Goal: Browse casually

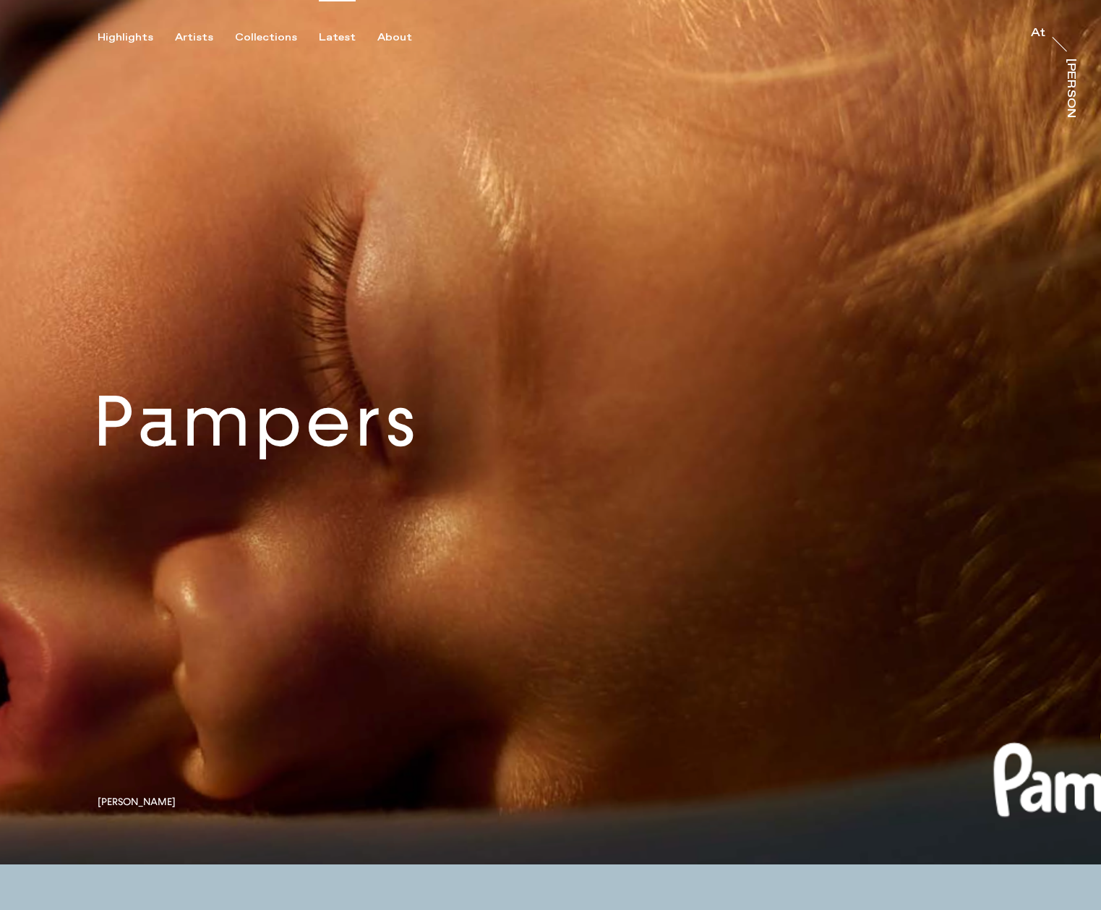
click at [329, 39] on div "Latest" at bounding box center [337, 37] width 37 height 13
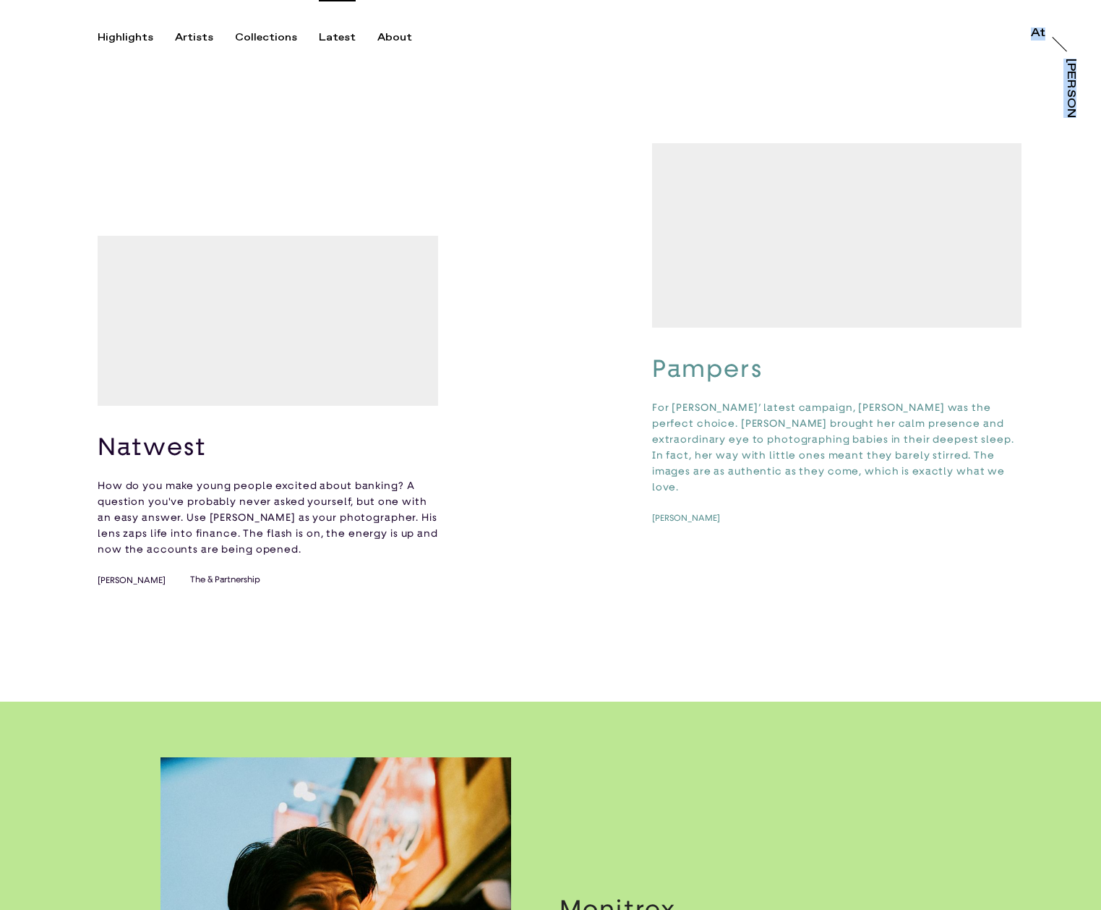
drag, startPoint x: 1100, startPoint y: 41, endPoint x: 1098, endPoint y: 92, distance: 50.7
drag, startPoint x: 196, startPoint y: 35, endPoint x: 196, endPoint y: 43, distance: 8.0
click at [196, 35] on div "Artists" at bounding box center [194, 37] width 38 height 13
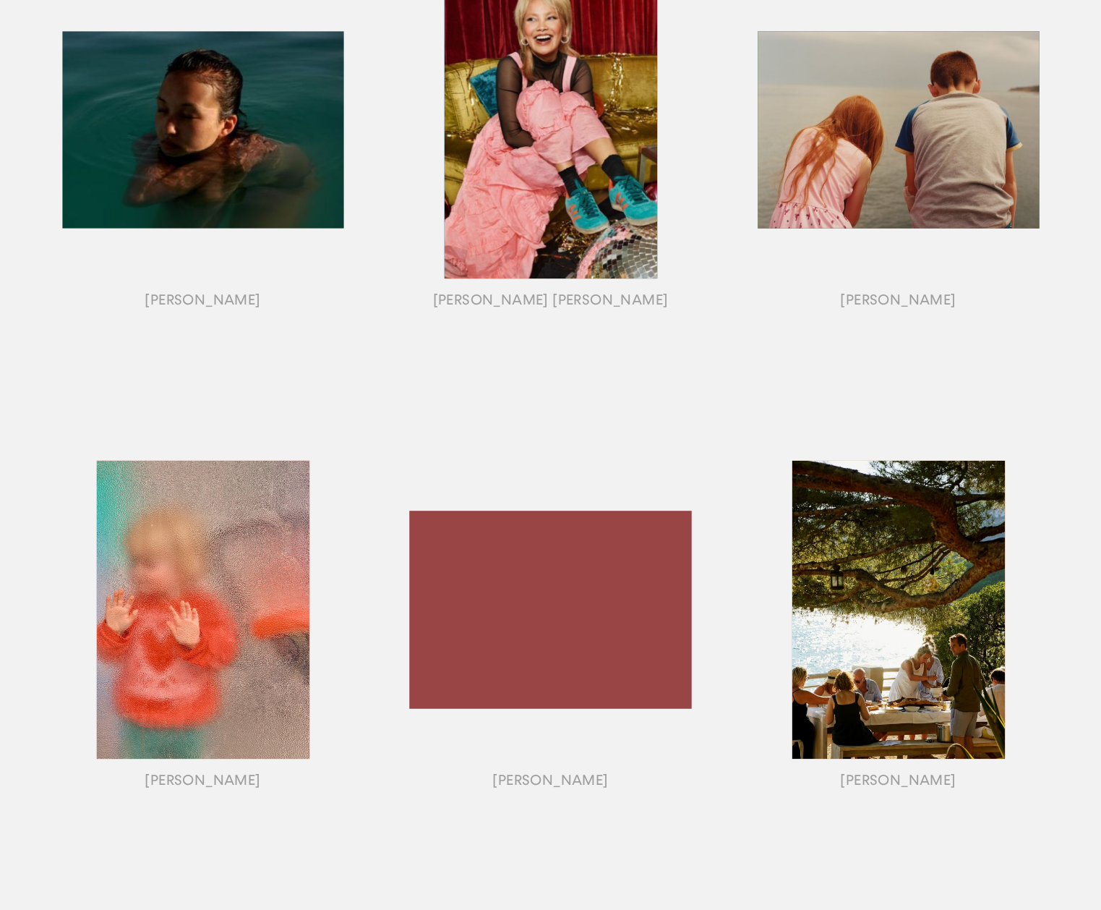
scroll to position [788, 0]
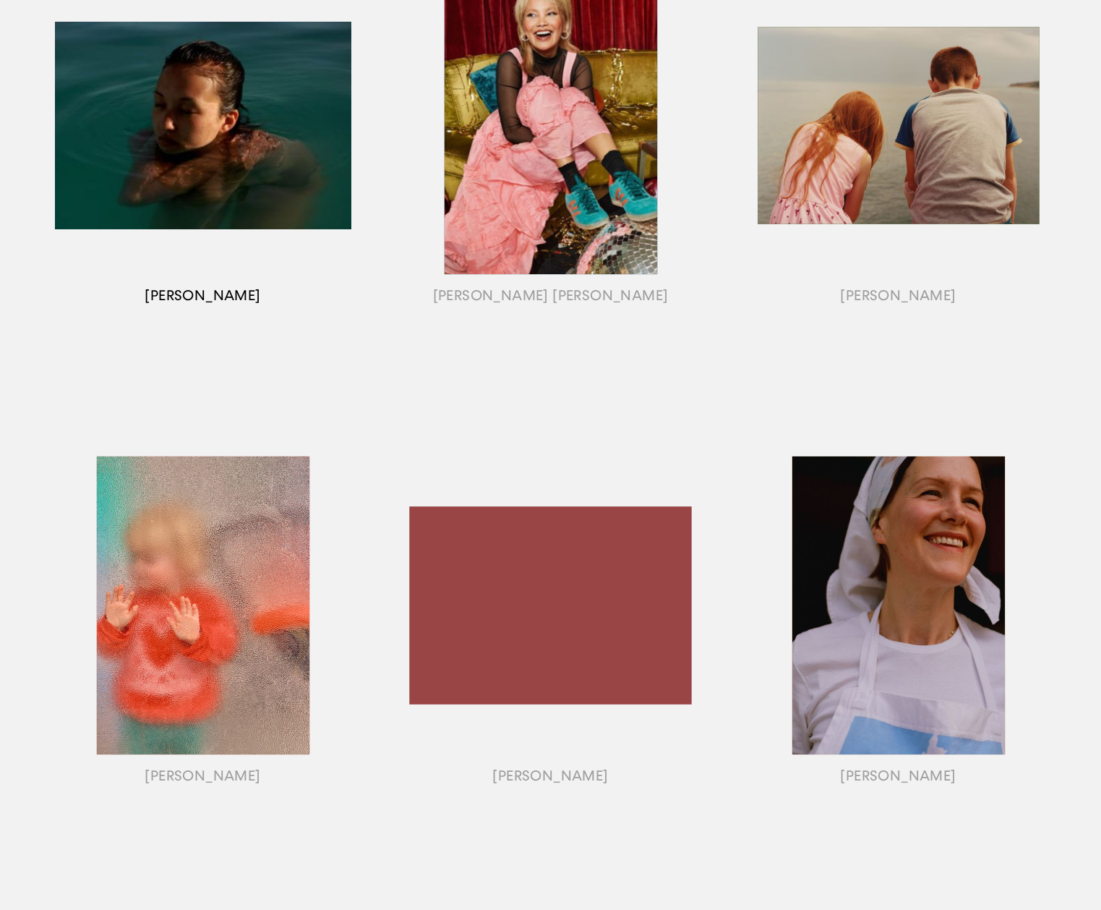
drag, startPoint x: 250, startPoint y: 148, endPoint x: 252, endPoint y: 155, distance: 7.6
click at [249, 148] on div "button" at bounding box center [203, 143] width 348 height 451
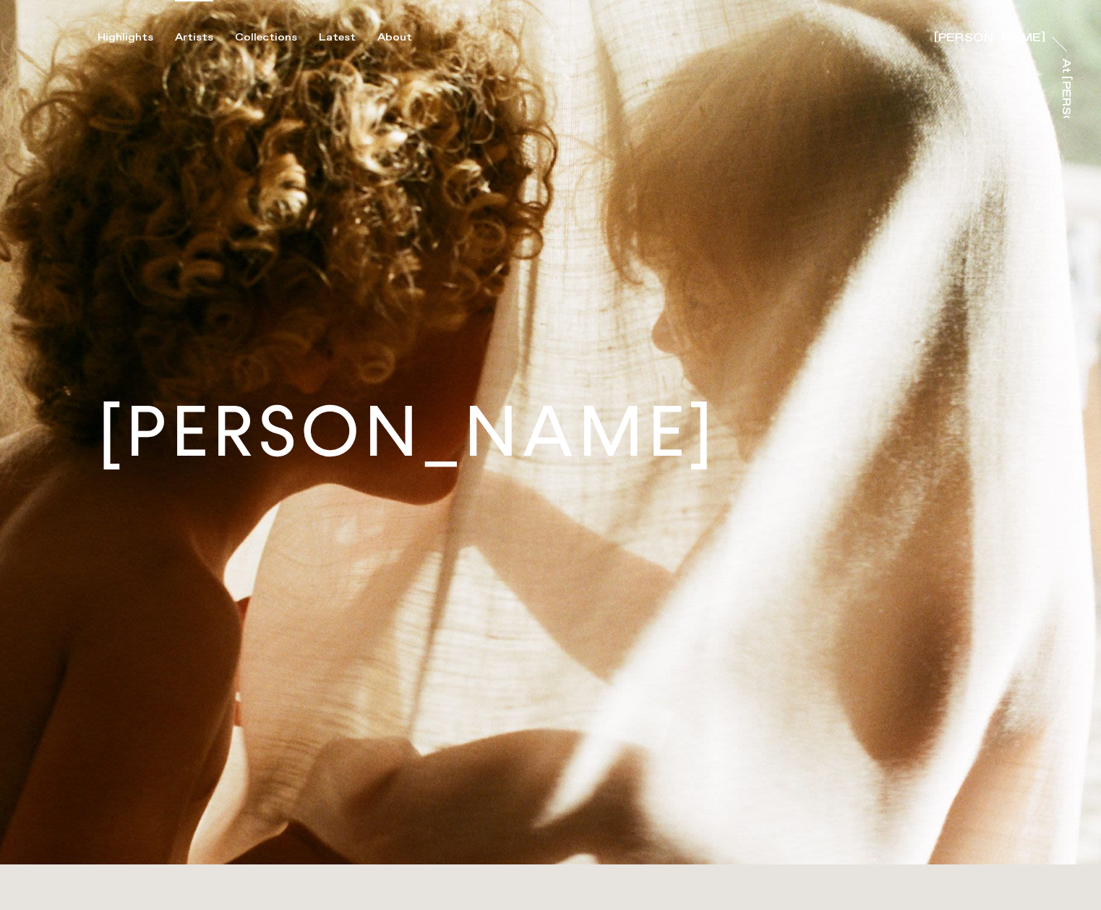
click at [198, 35] on div "Artists" at bounding box center [194, 37] width 38 height 13
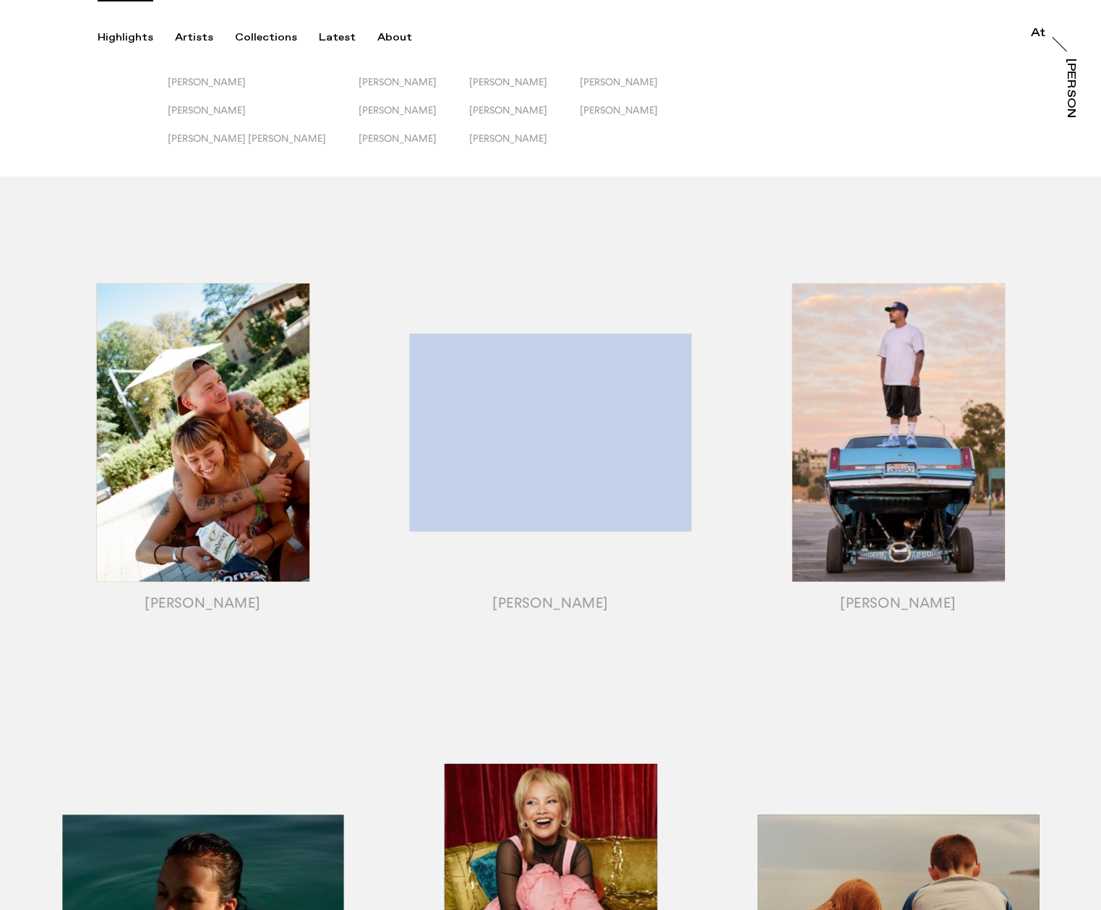
click at [129, 34] on div "Highlights" at bounding box center [126, 37] width 56 height 13
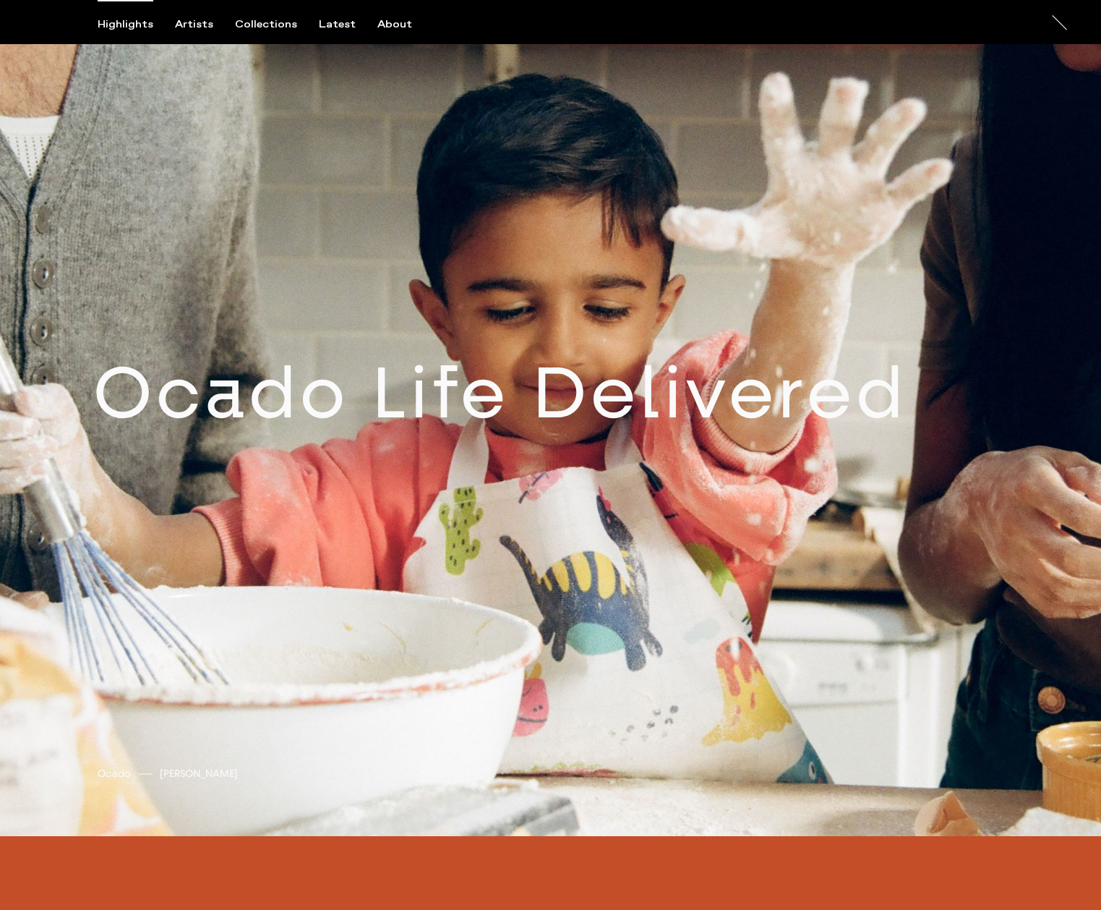
scroll to position [1759, 0]
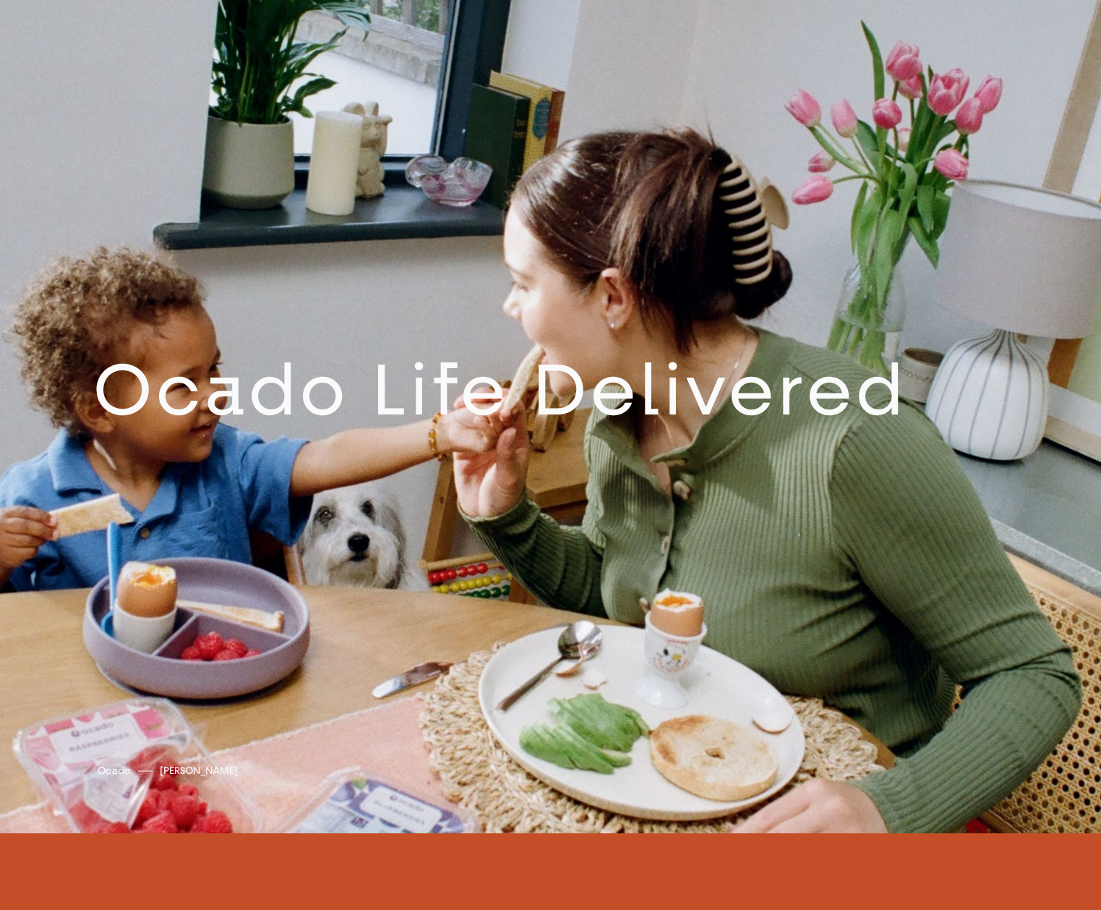
click at [976, 304] on link at bounding box center [550, 401] width 1101 height 864
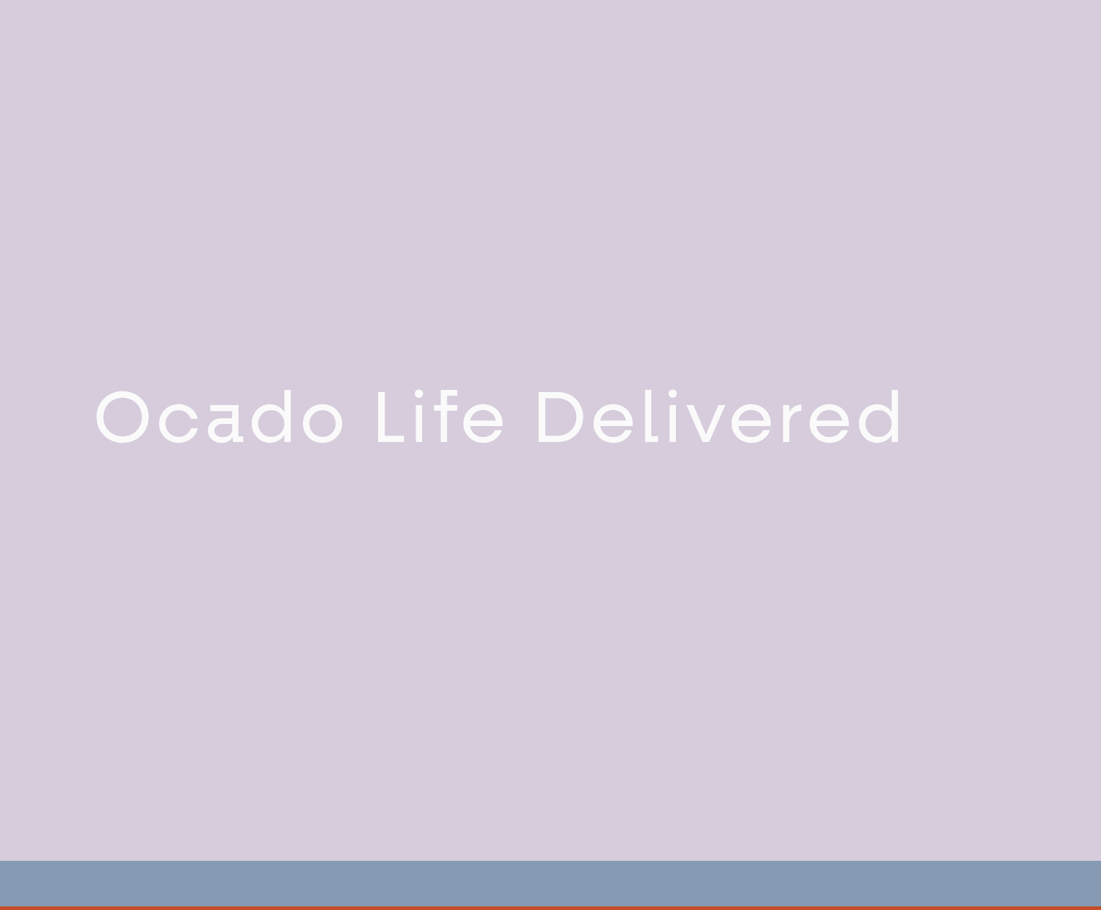
scroll to position [1728, 0]
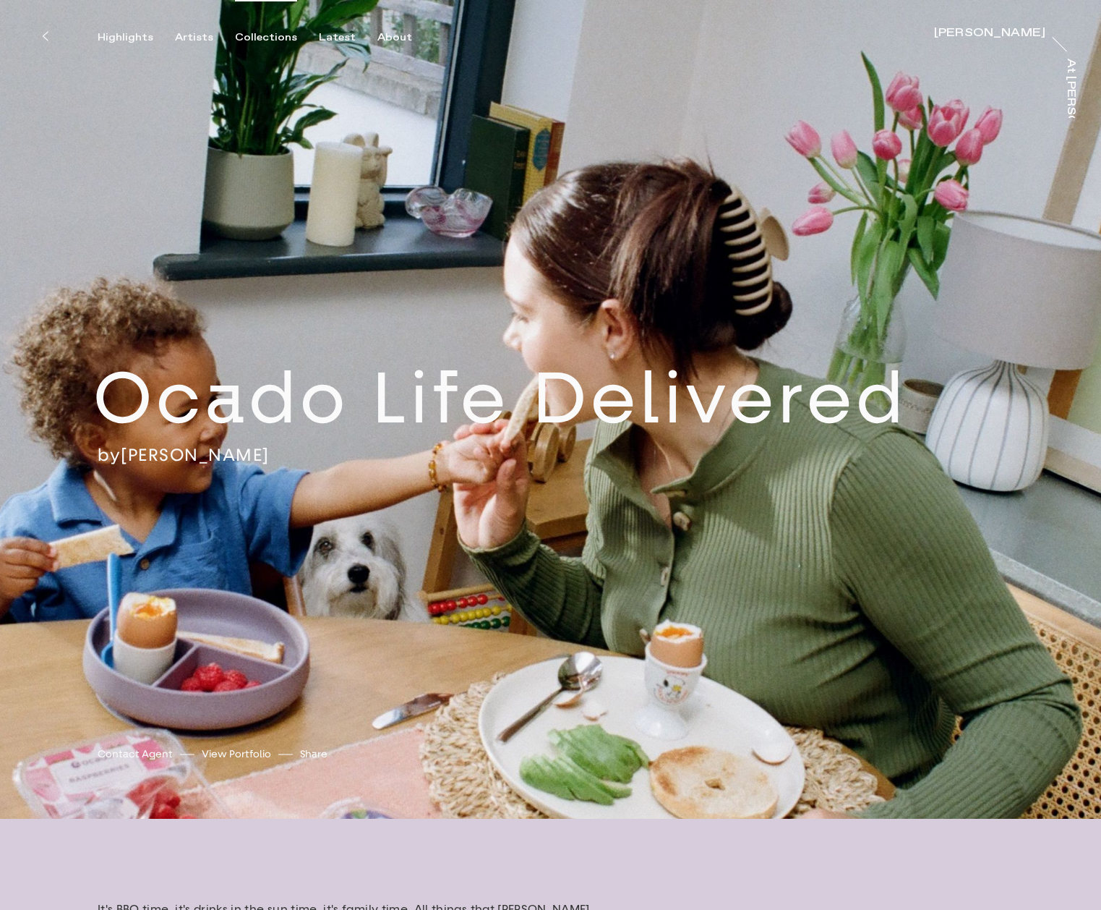
click at [266, 36] on div "Collections" at bounding box center [266, 37] width 62 height 13
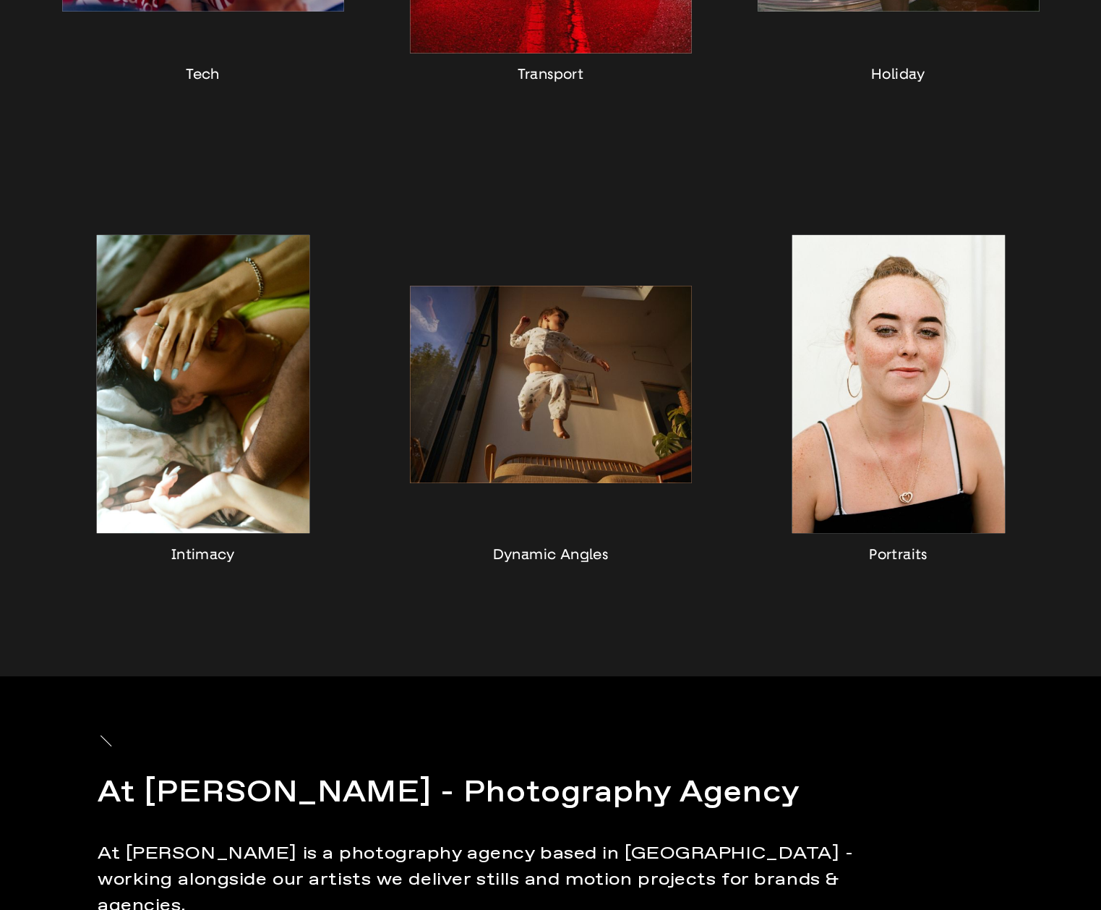
scroll to position [1156, 0]
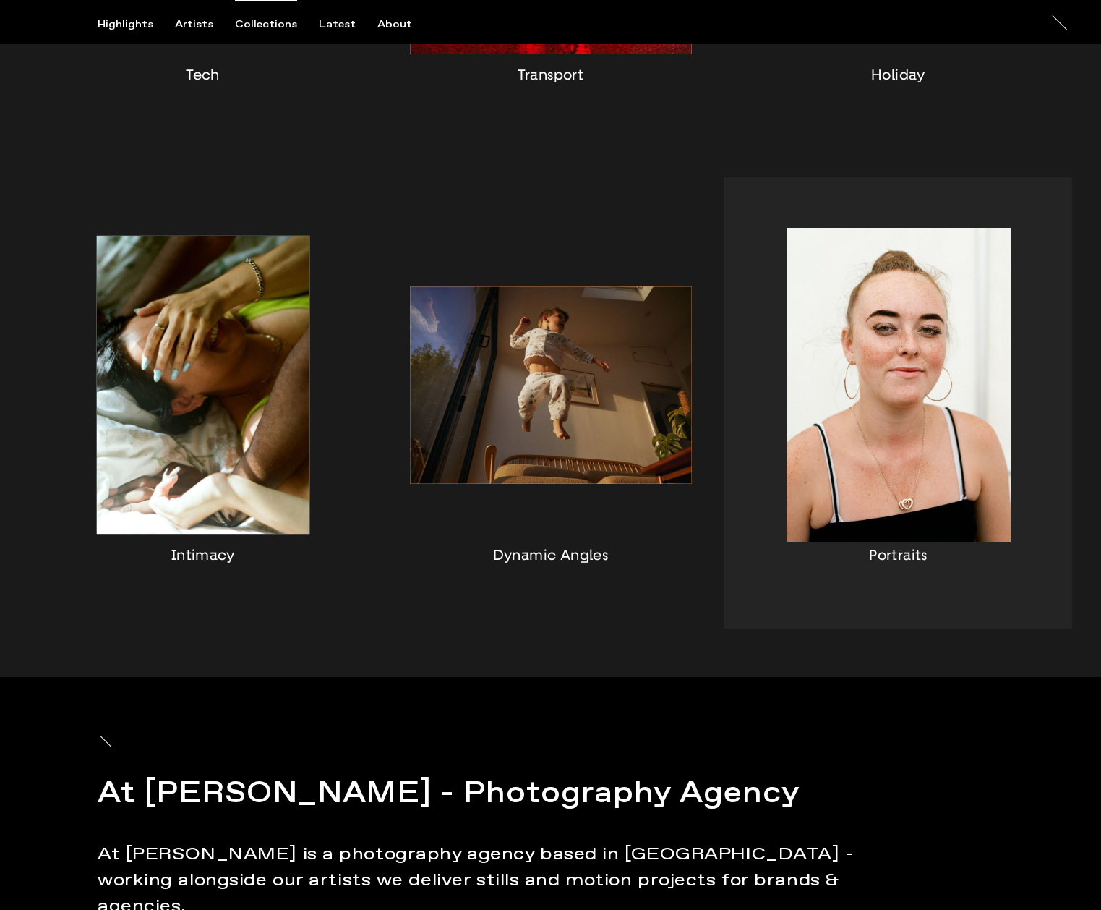
click at [948, 372] on div "button" at bounding box center [899, 402] width 348 height 451
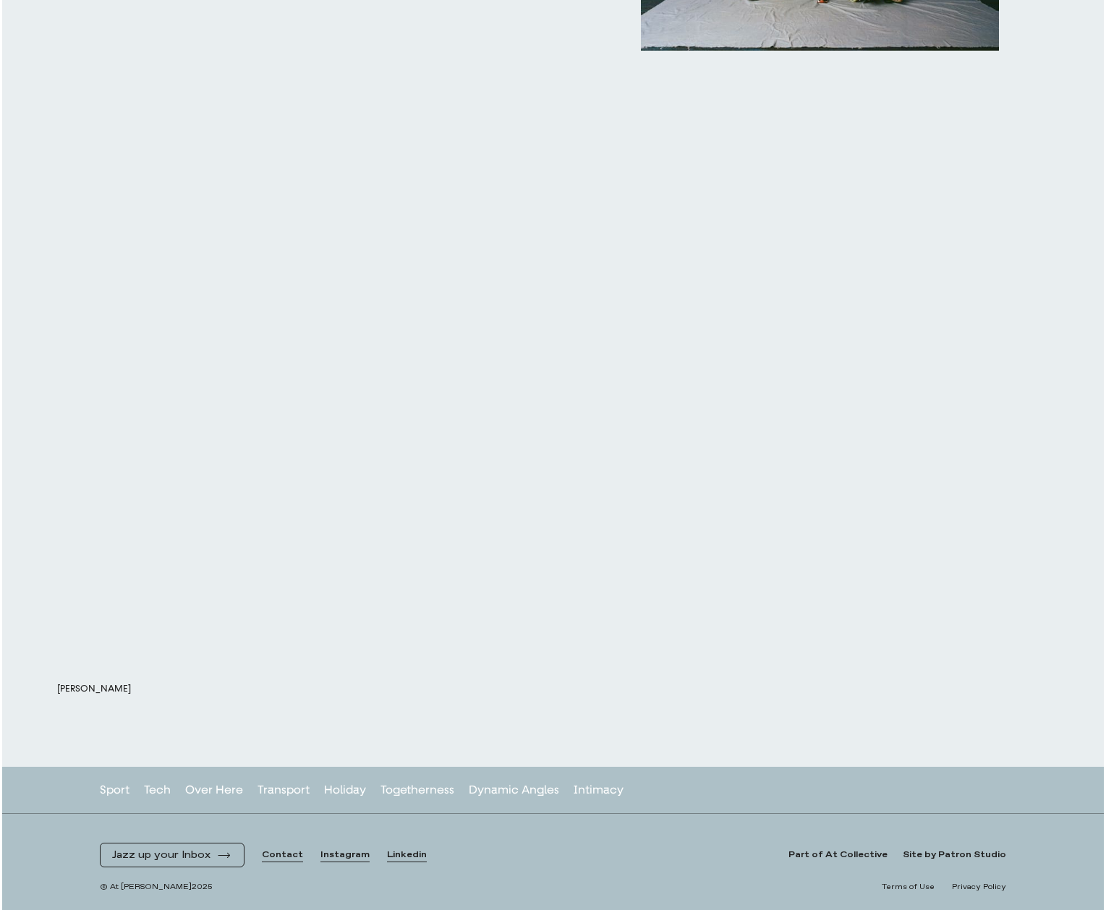
scroll to position [13780, 0]
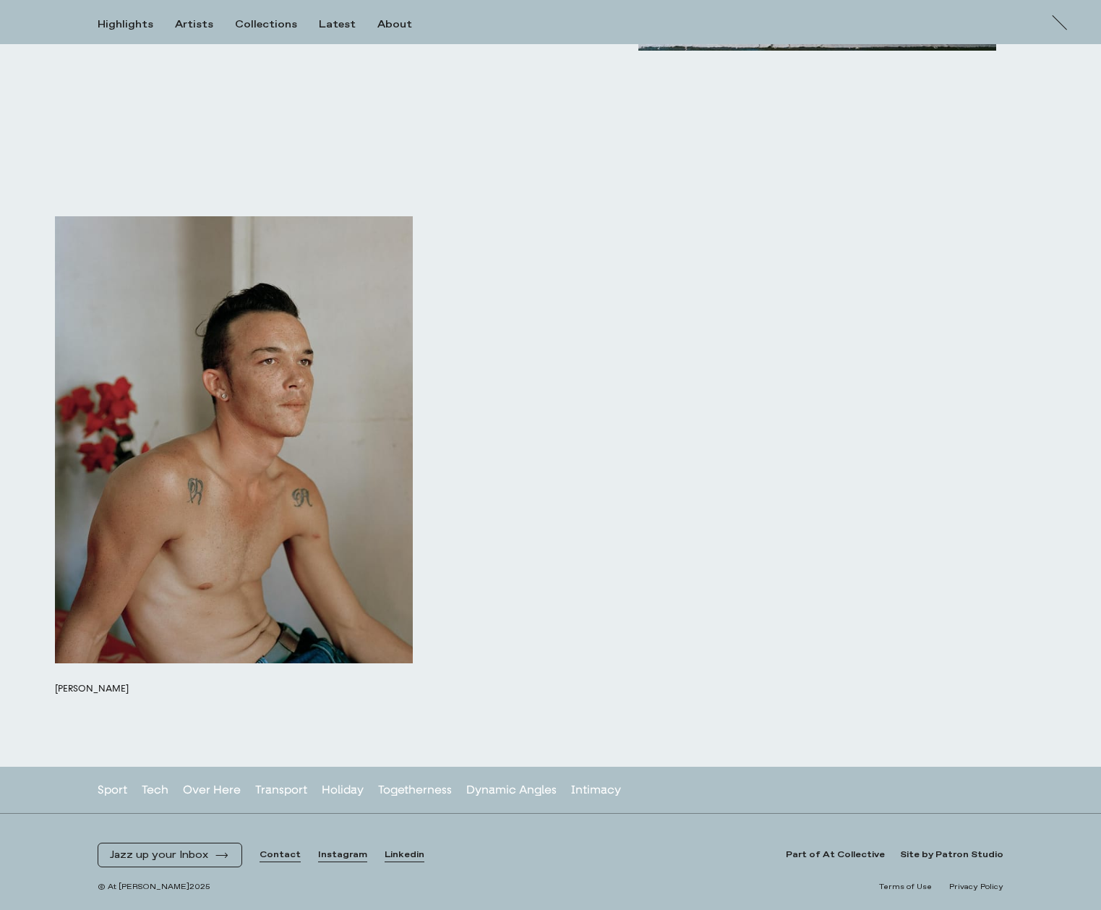
click at [369, 563] on button "button" at bounding box center [234, 440] width 358 height 448
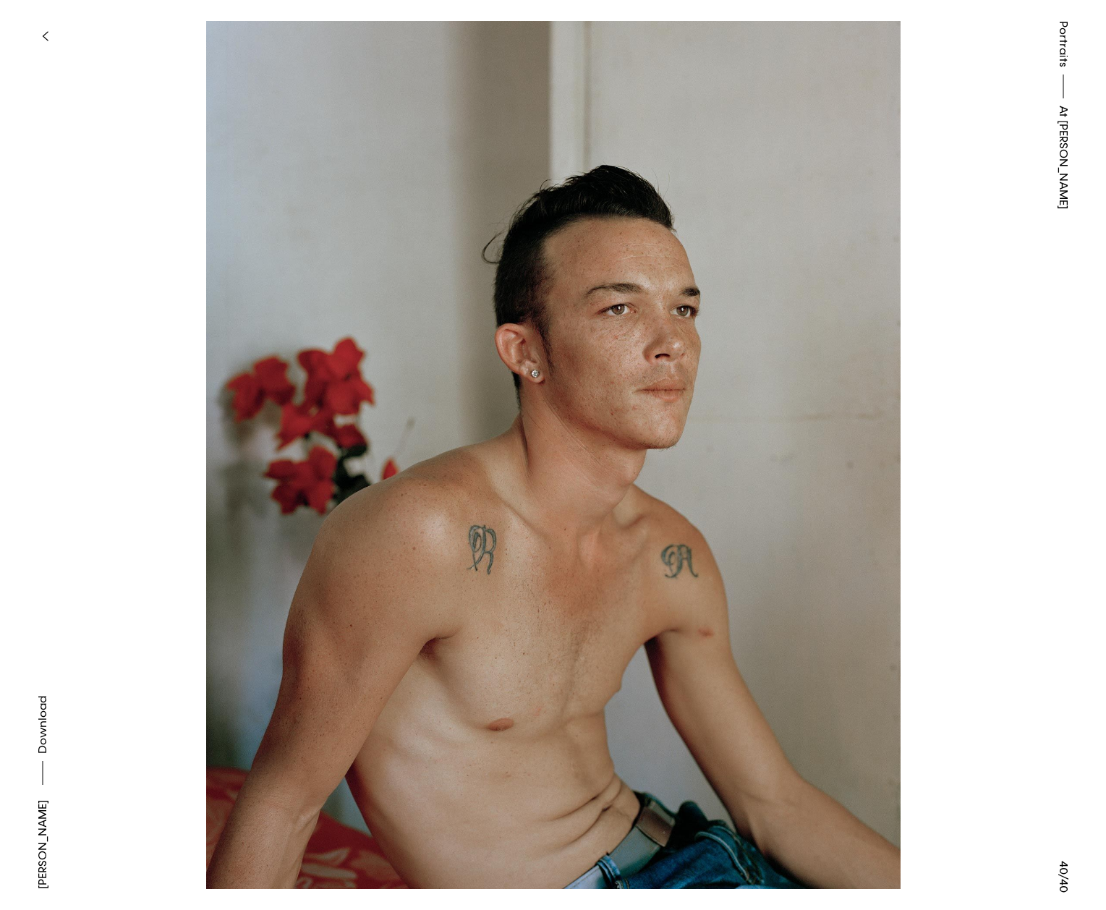
click at [186, 225] on button at bounding box center [276, 227] width 553 height 455
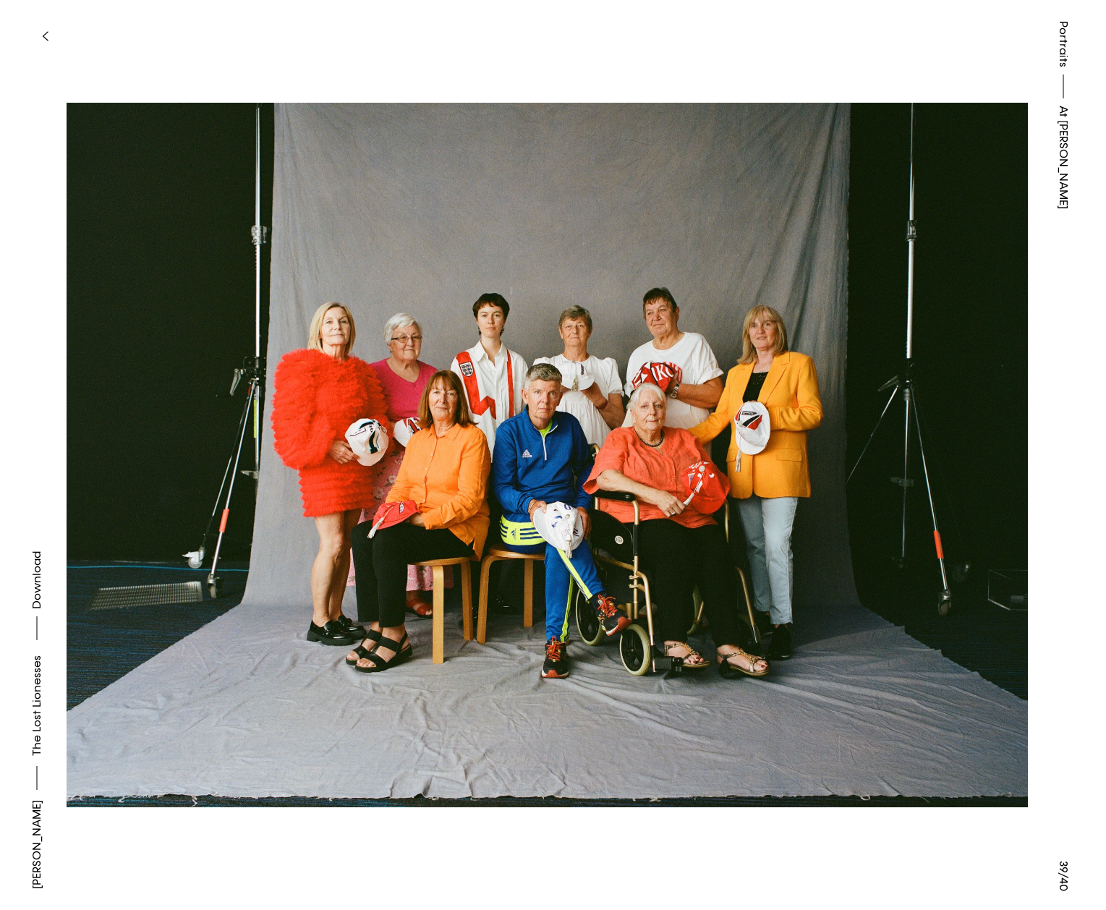
click at [187, 236] on button at bounding box center [276, 227] width 553 height 455
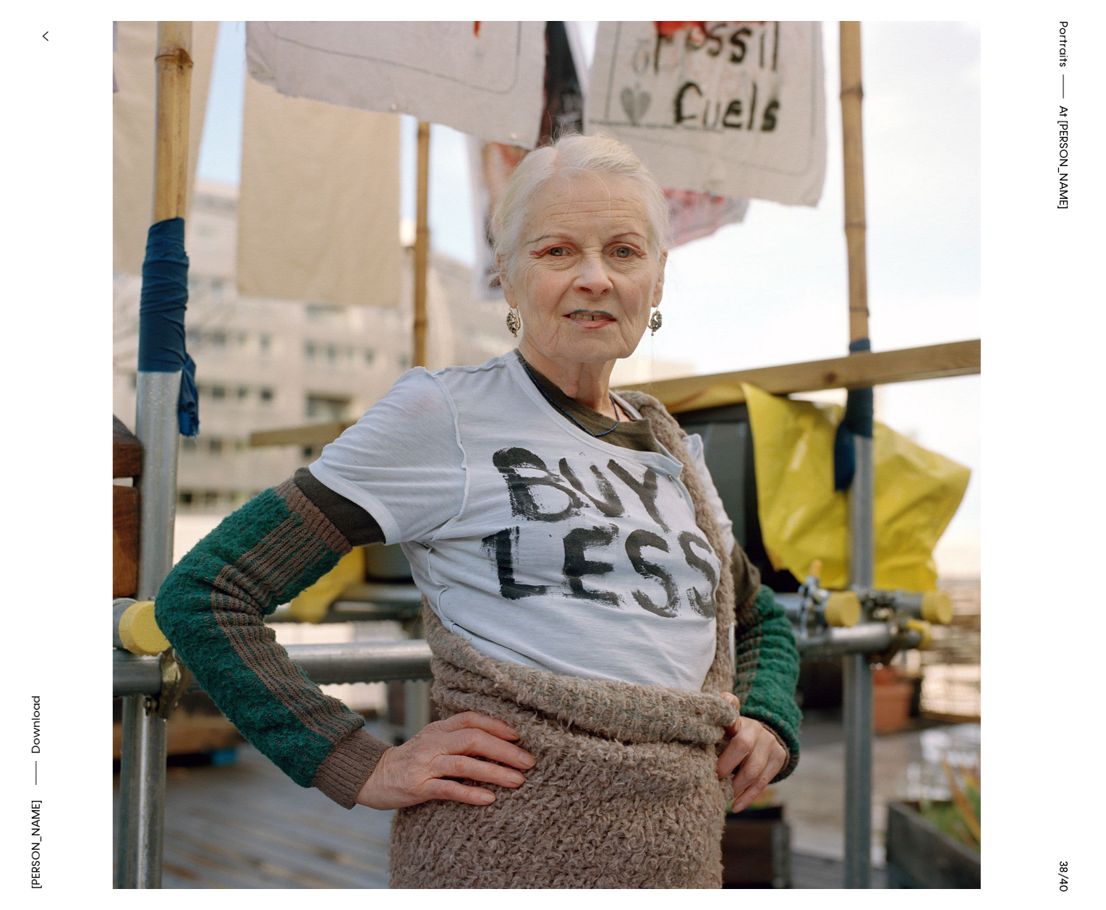
click at [189, 241] on button at bounding box center [276, 227] width 553 height 455
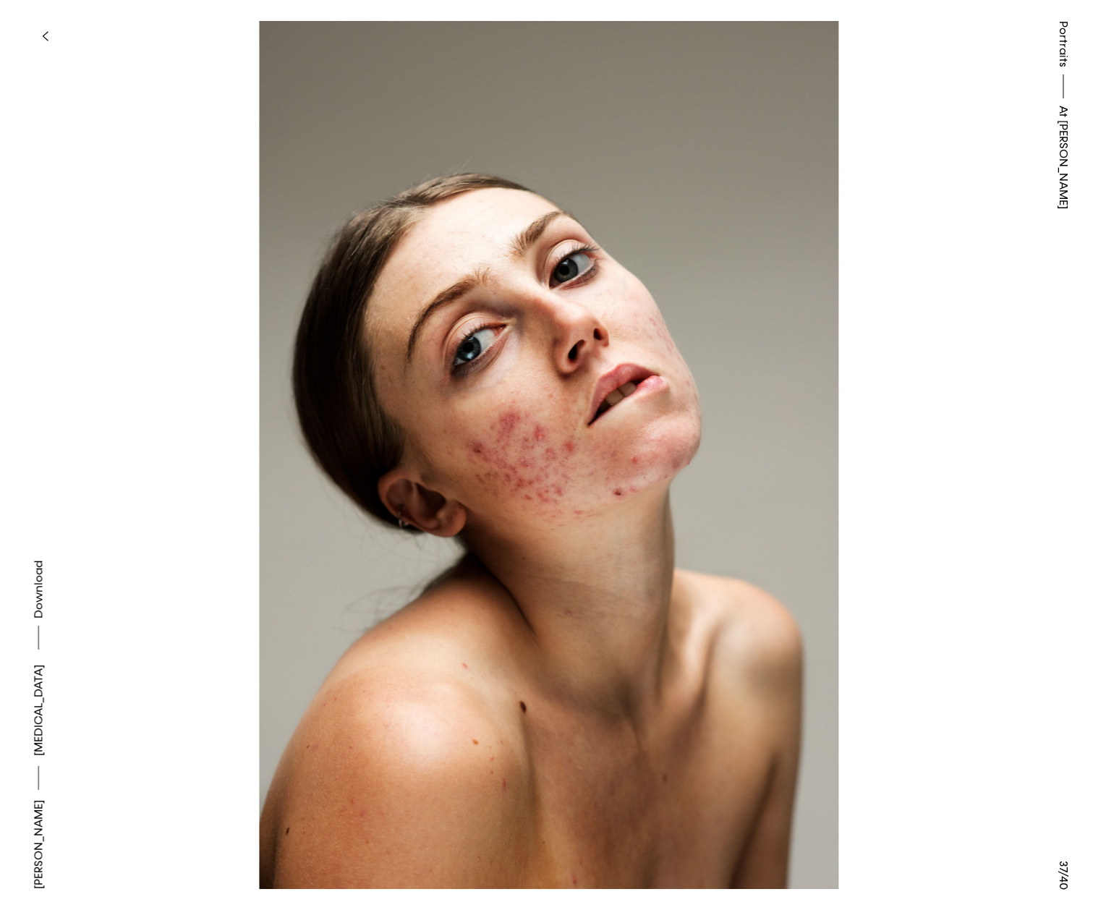
click at [191, 244] on button at bounding box center [276, 227] width 553 height 455
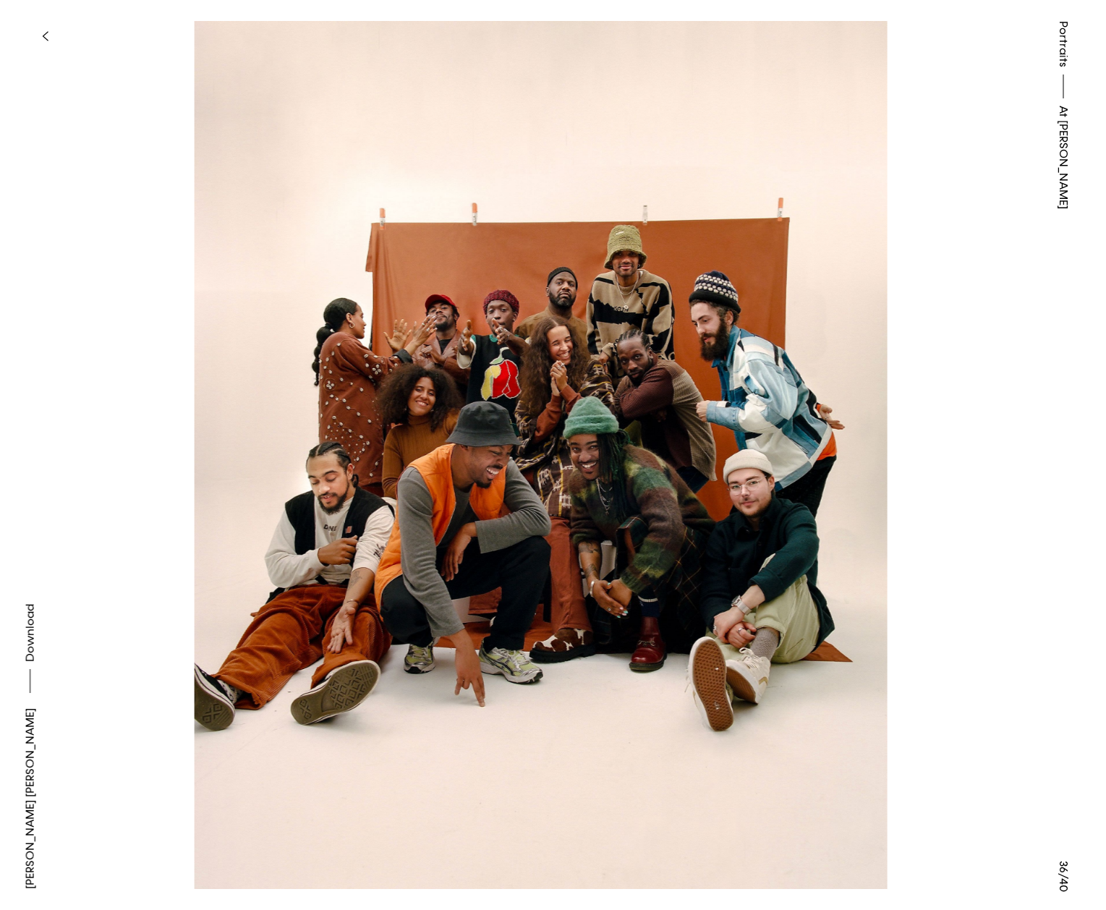
click at [192, 245] on button at bounding box center [276, 227] width 553 height 455
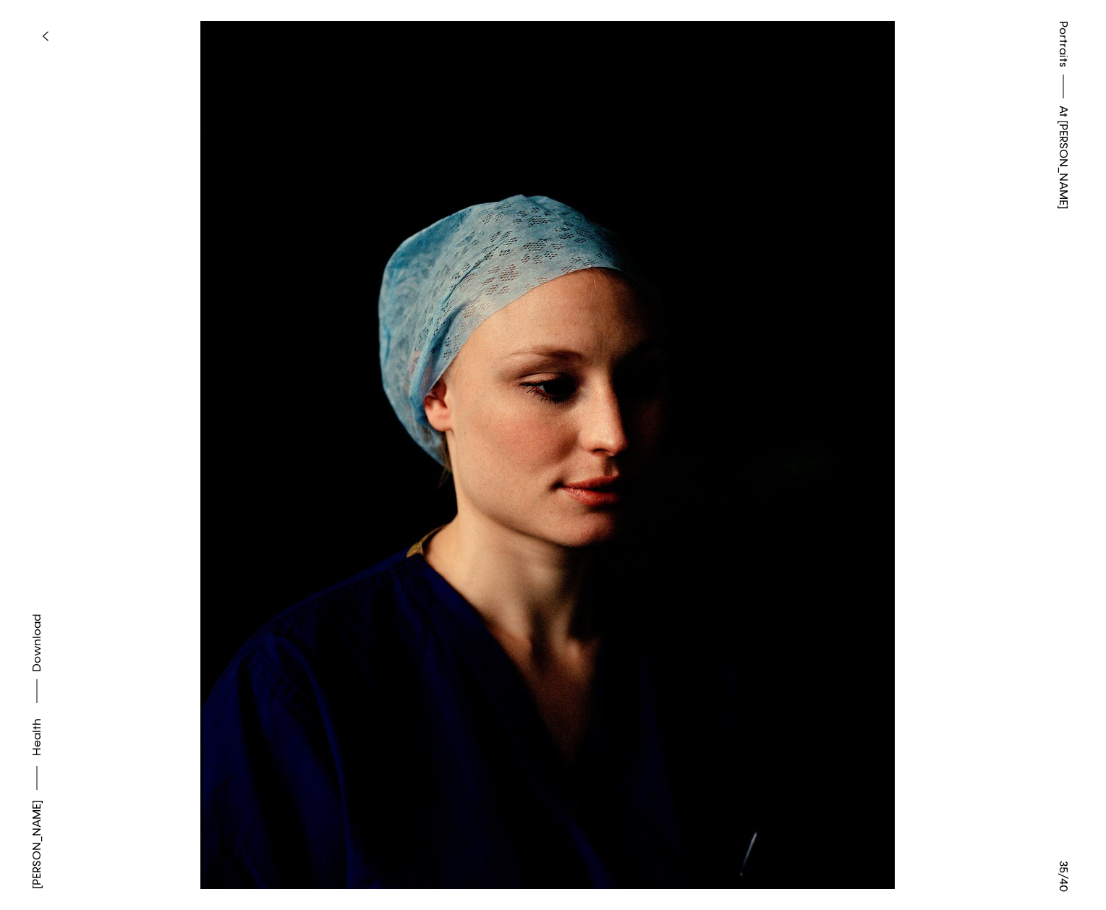
click at [193, 244] on button at bounding box center [276, 227] width 553 height 455
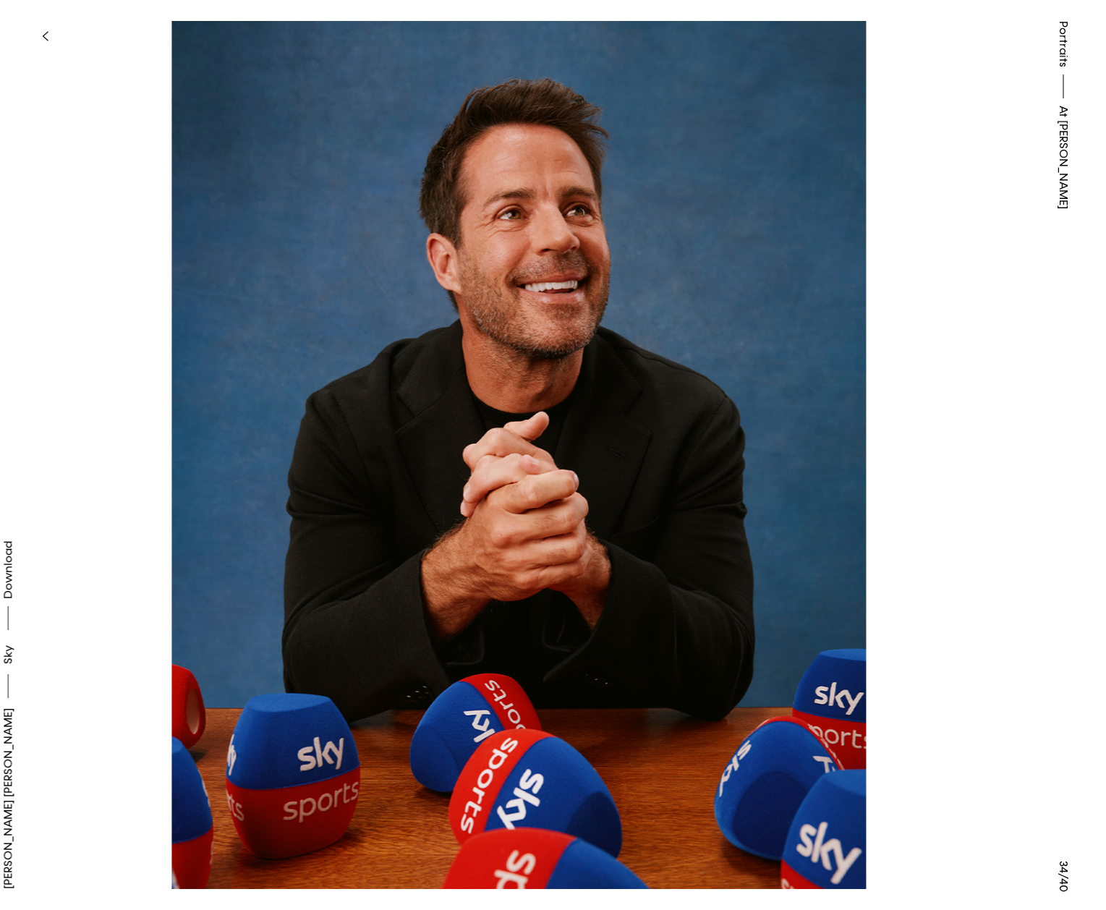
click at [195, 245] on button at bounding box center [276, 227] width 553 height 455
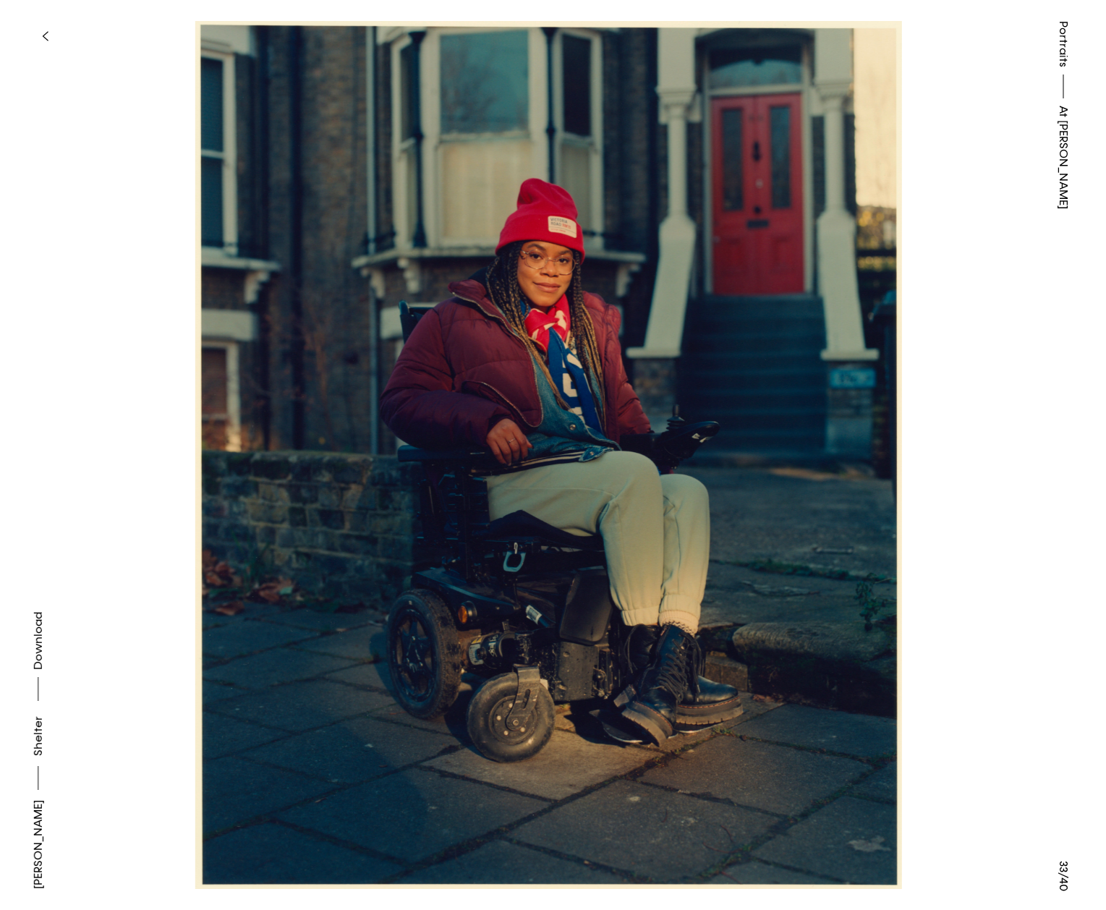
click at [197, 247] on button at bounding box center [276, 227] width 553 height 455
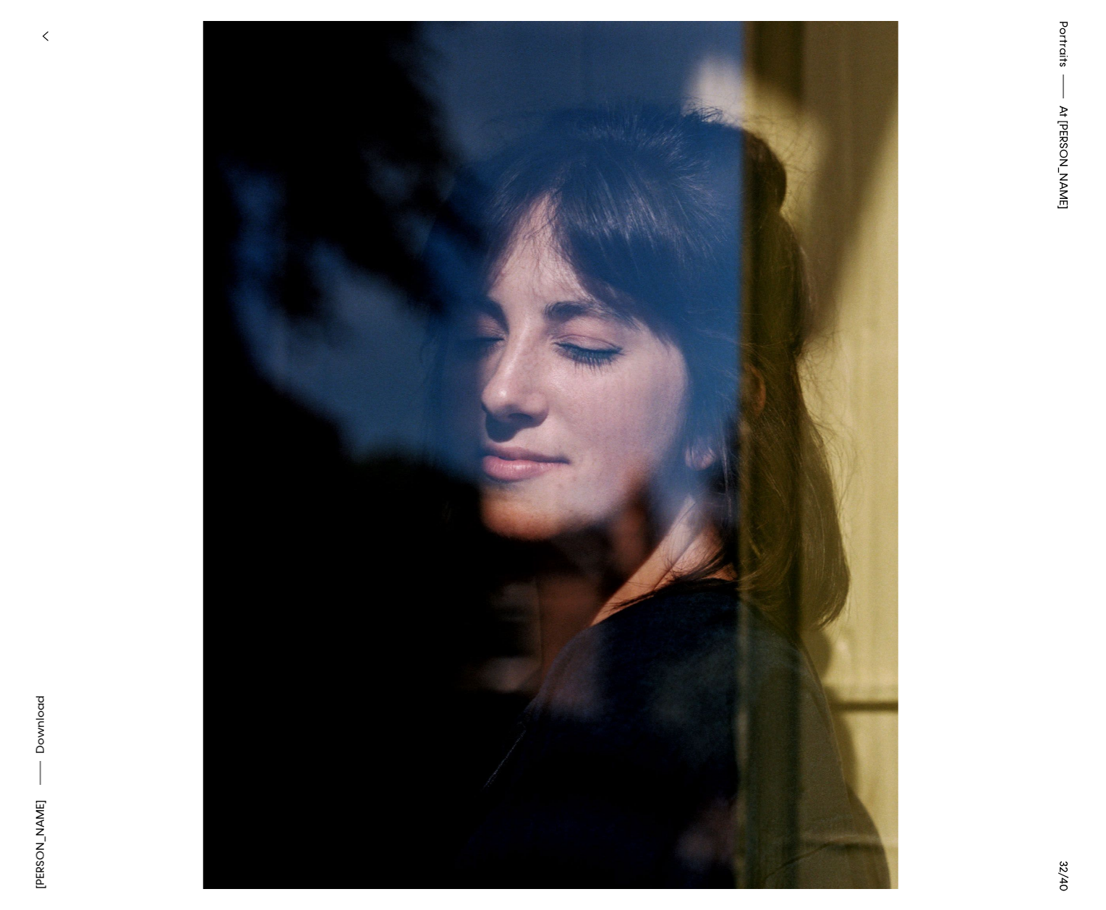
click at [197, 248] on button at bounding box center [276, 227] width 553 height 455
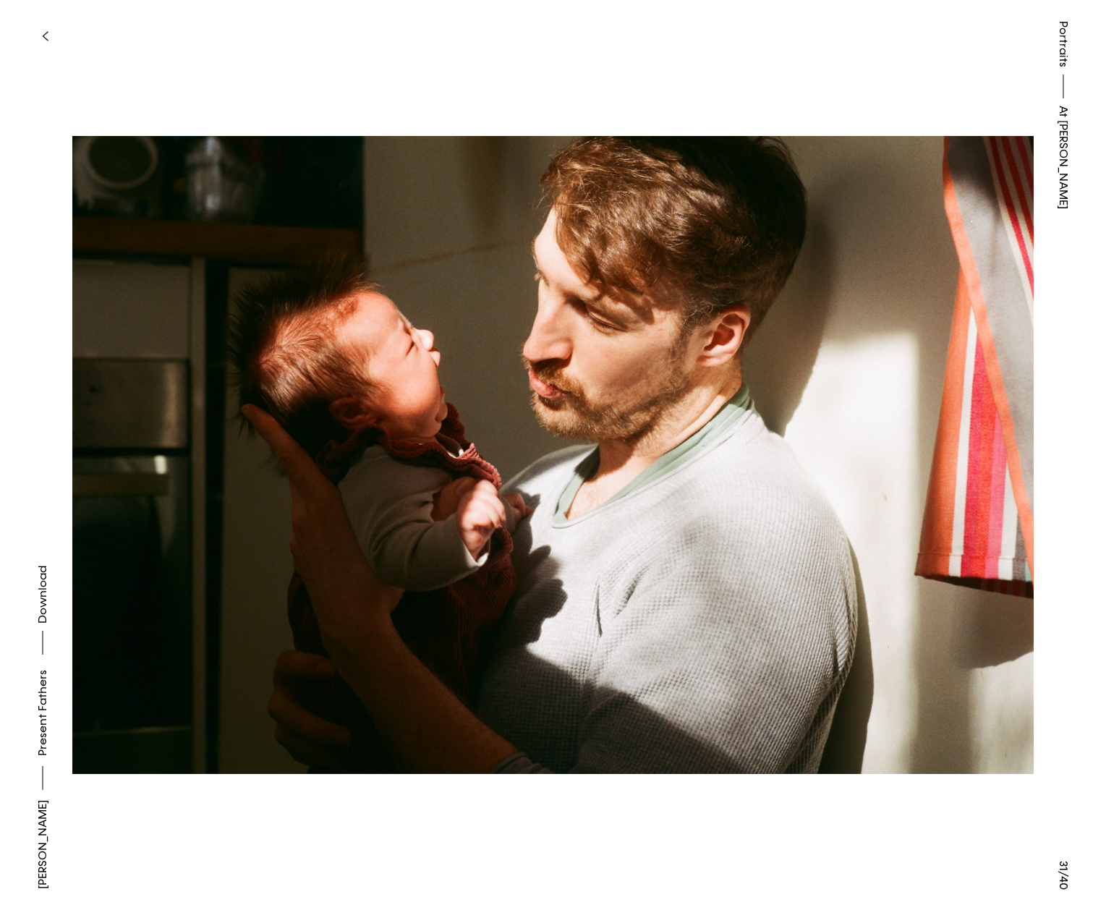
click at [43, 32] on icon "button" at bounding box center [45, 36] width 7 height 12
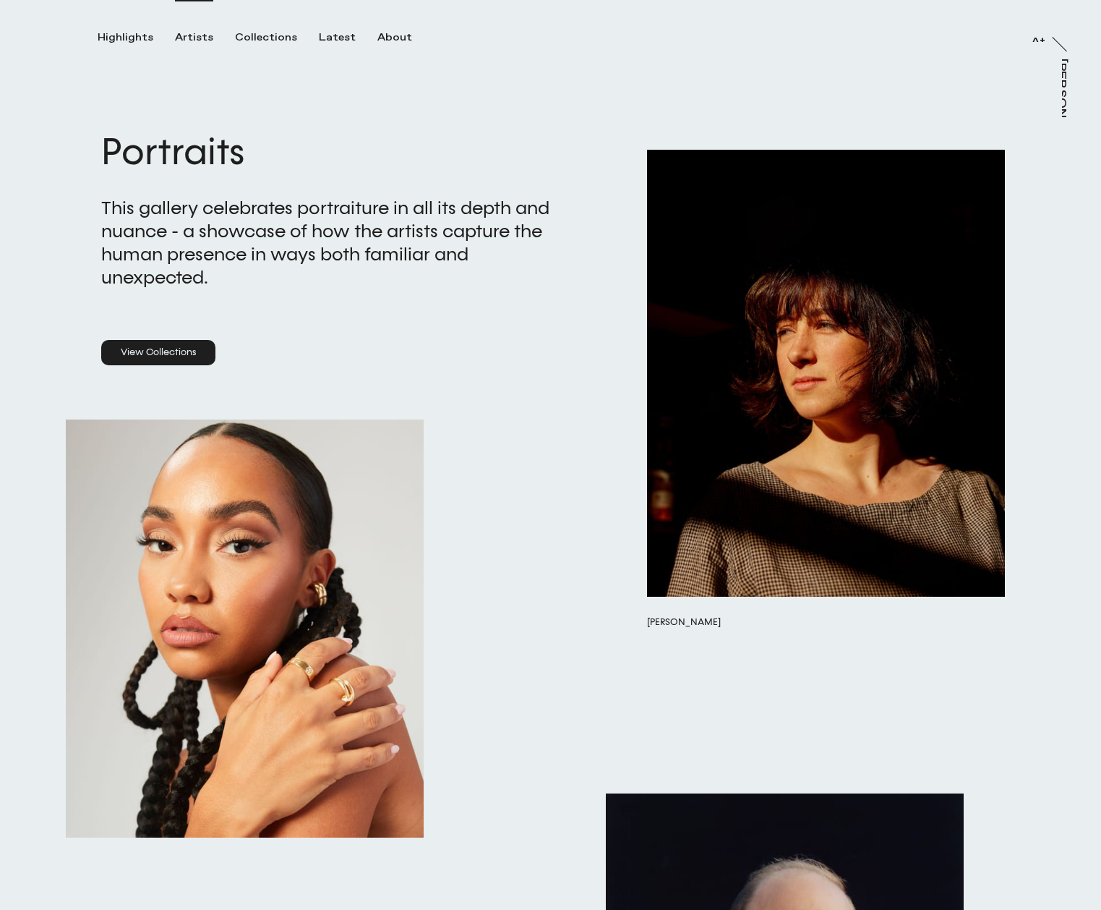
click at [196, 38] on div "Artists" at bounding box center [194, 37] width 38 height 13
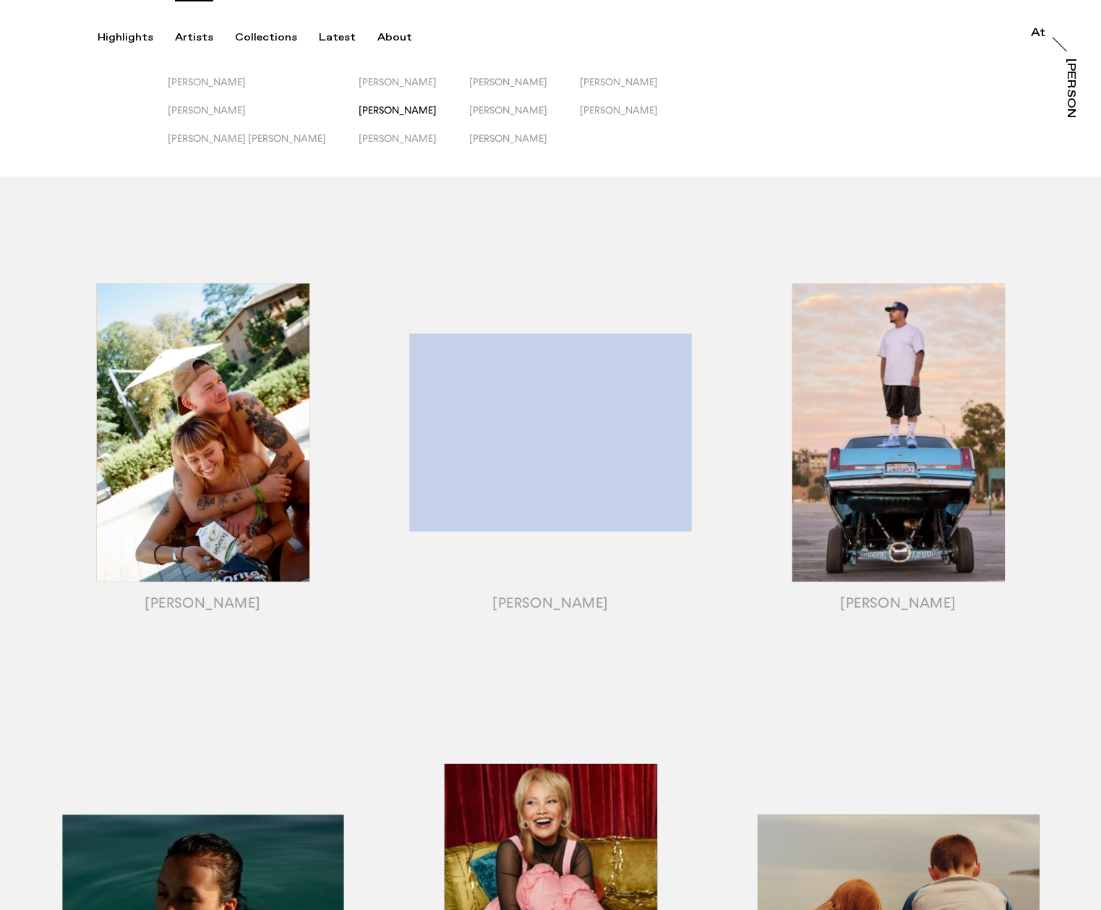
click at [359, 107] on span "[PERSON_NAME]" at bounding box center [398, 110] width 78 height 12
